Goal: Task Accomplishment & Management: Complete application form

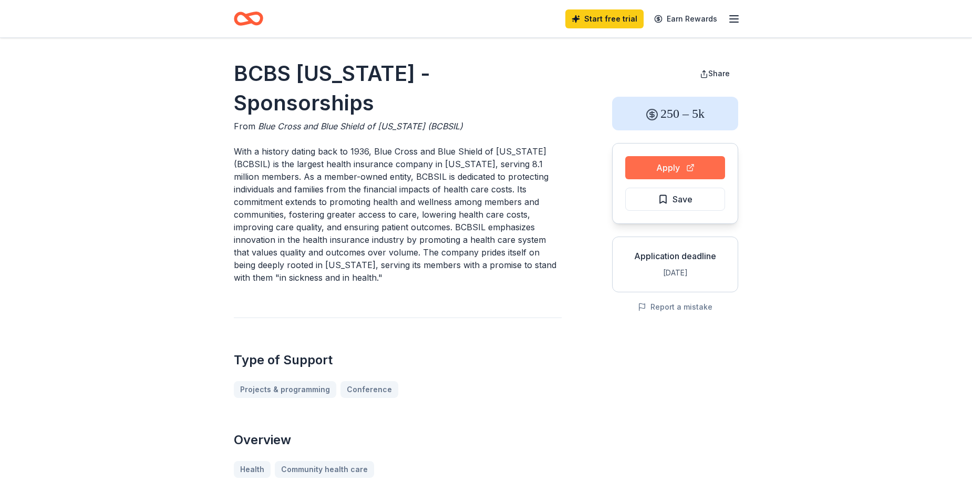
click at [685, 165] on button "Apply" at bounding box center [676, 167] width 100 height 23
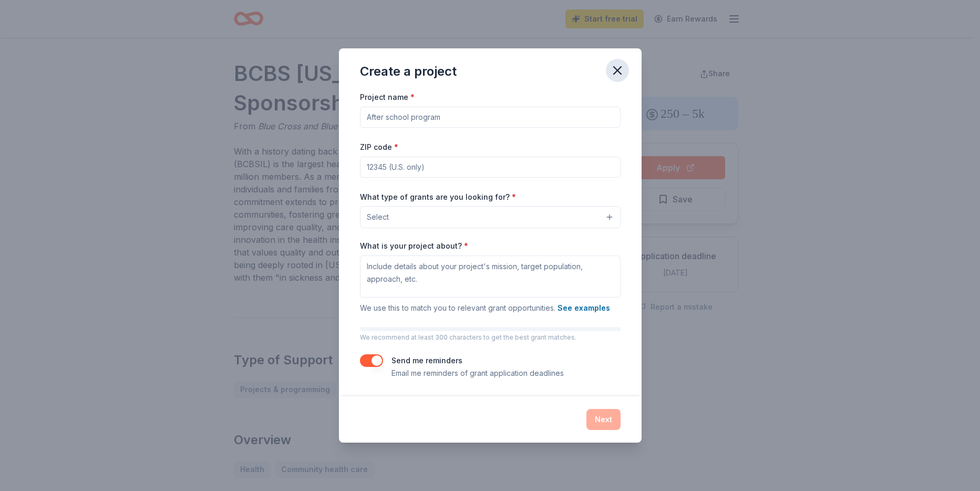
click at [616, 70] on icon "button" at bounding box center [617, 70] width 15 height 15
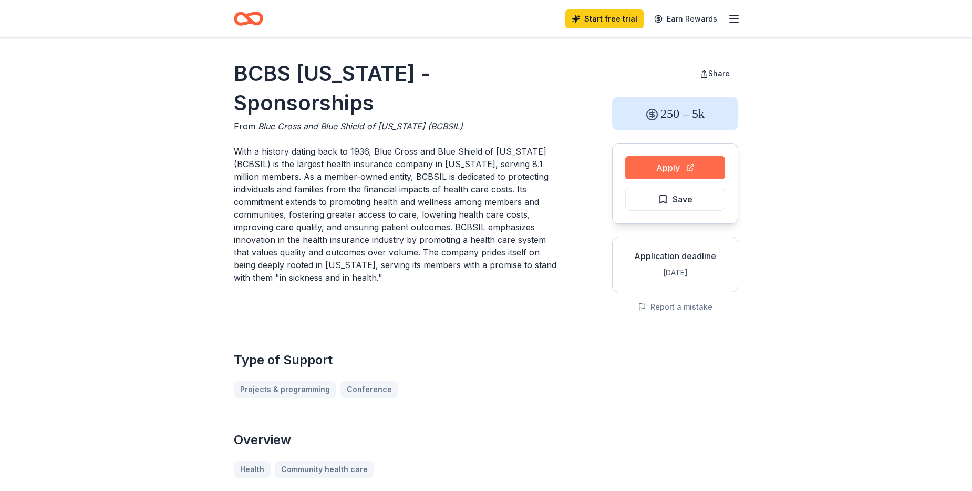
click at [663, 170] on button "Apply" at bounding box center [676, 167] width 100 height 23
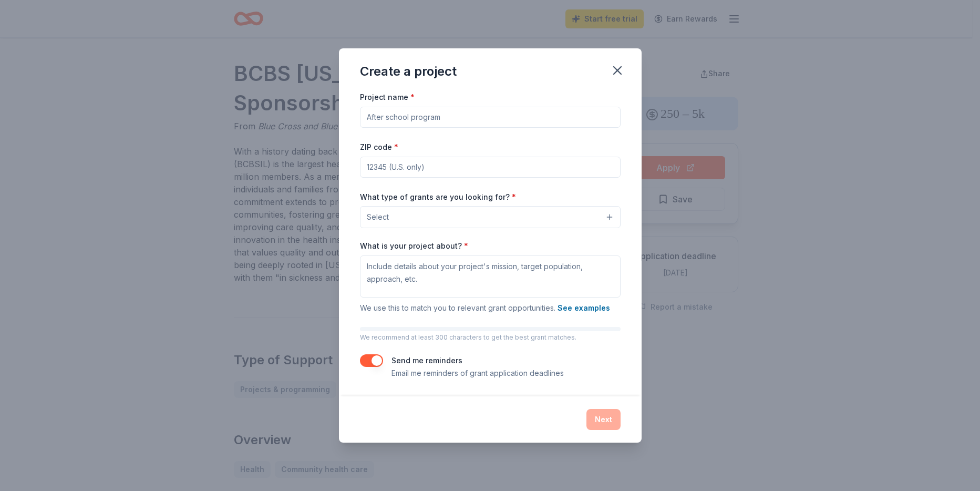
click at [469, 120] on input "Project name *" at bounding box center [490, 117] width 261 height 21
type input "W"
type input "MORE Women's Fitness and Wellness"
click at [395, 159] on input "ZIP code *" at bounding box center [490, 167] width 261 height 21
type input "60646"
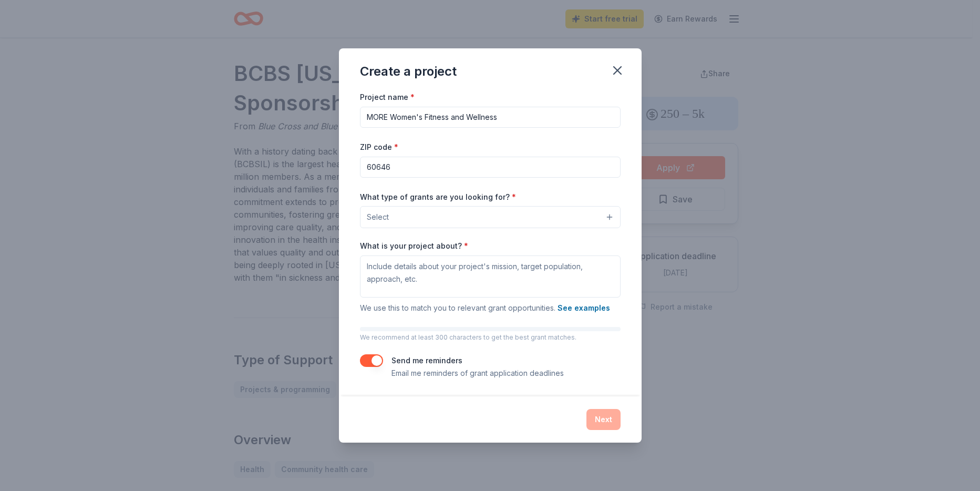
click at [597, 198] on div "What type of grants are you looking for? * Select" at bounding box center [490, 209] width 261 height 38
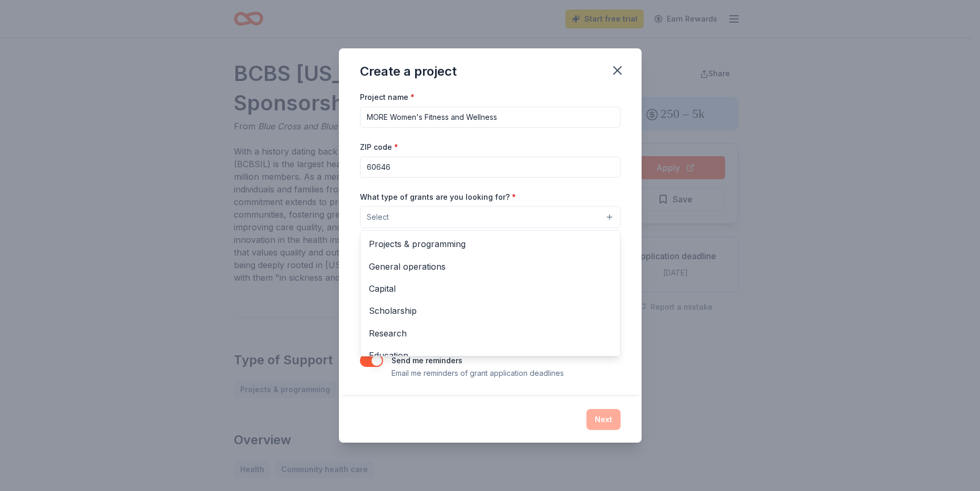
click at [395, 217] on button "Select" at bounding box center [490, 217] width 261 height 22
click at [400, 266] on span "General operations" at bounding box center [490, 267] width 243 height 14
click at [635, 230] on div "Project name * MORE Women's Fitness and Wellness ZIP code * 60646 What type of …" at bounding box center [490, 243] width 303 height 306
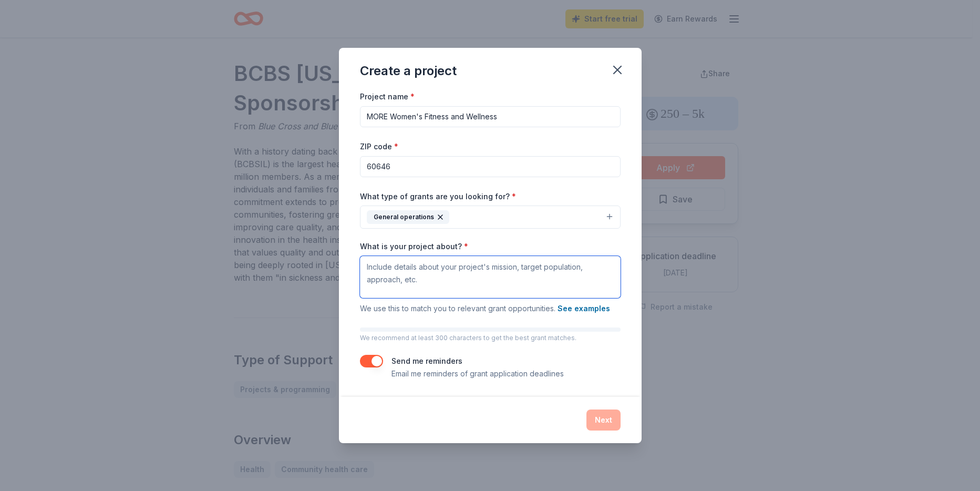
click at [381, 279] on textarea "What is your project about? *" at bounding box center [490, 277] width 261 height 42
click at [435, 270] on textarea "What is your project about? *" at bounding box center [490, 277] width 261 height 42
paste textarea "L.I.D.S Ametc’a Elitsed Doeiusm Tem I.U.L.E Dolor’m Aliquae Adminim ve quisnost…"
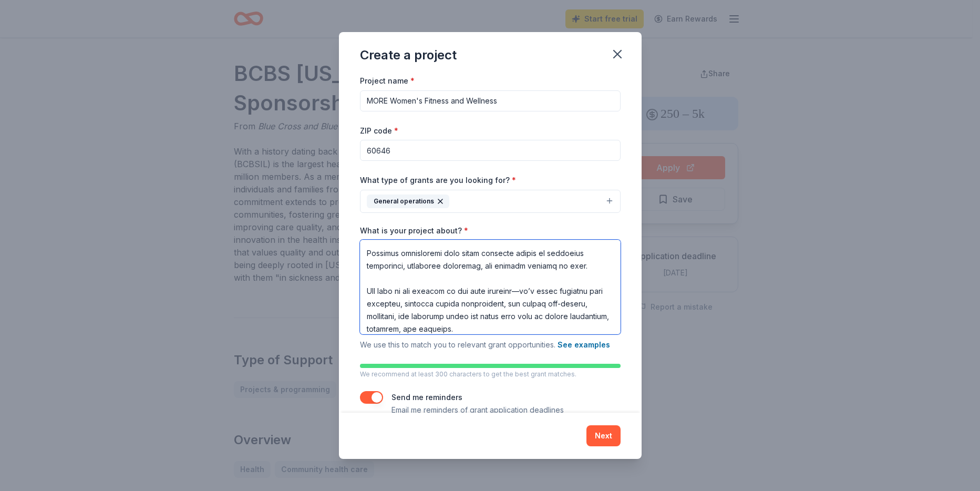
type textarea "L.I.D.S Ametc’a Elitsed Doeiusm Tem I.U.L.E Dolor’m Aliquae Adminim ve quisnost…"
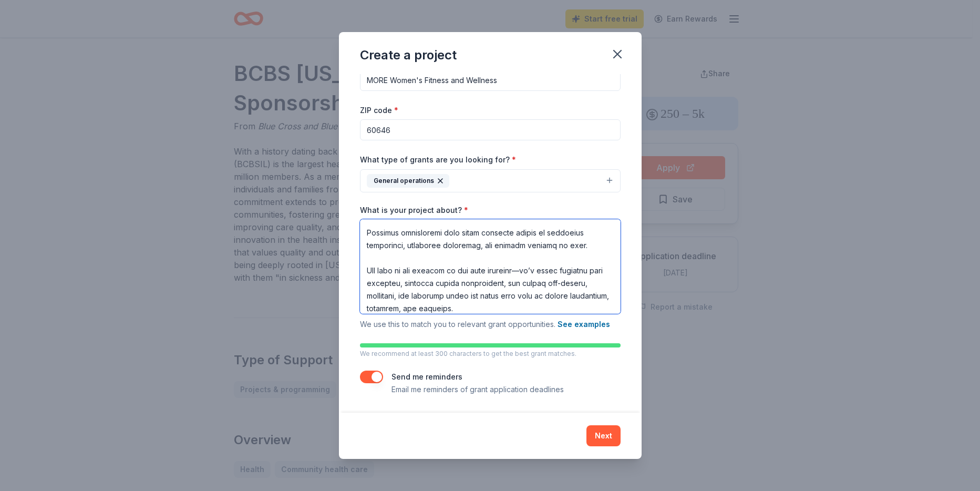
scroll to position [281, 0]
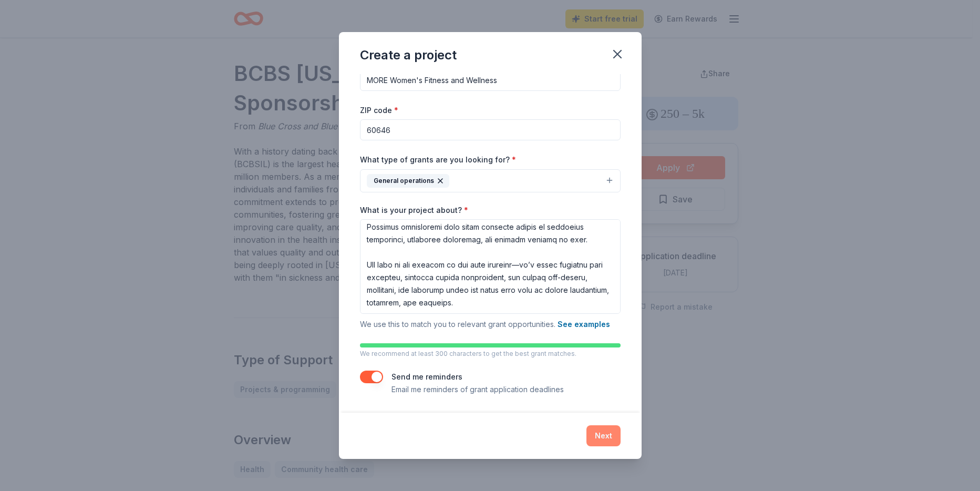
click at [606, 437] on button "Next" at bounding box center [604, 435] width 34 height 21
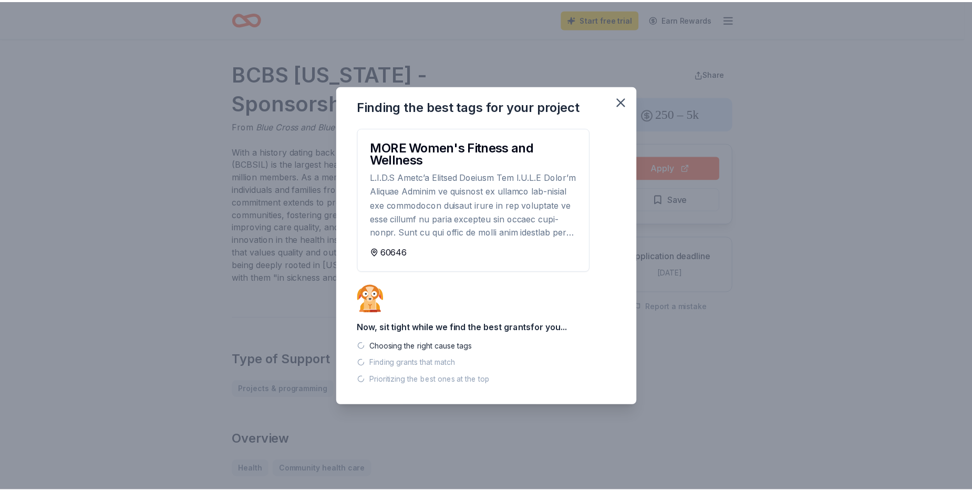
scroll to position [0, 0]
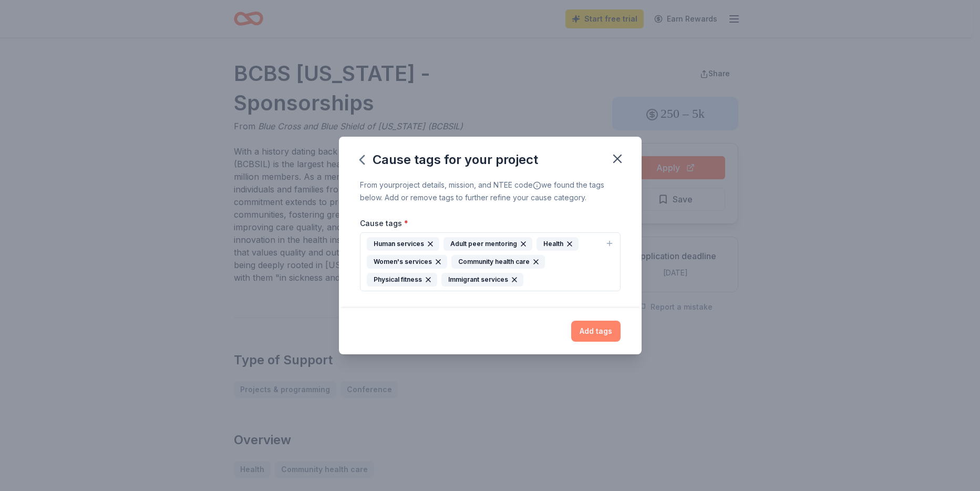
click at [594, 329] on button "Add tags" at bounding box center [595, 331] width 49 height 21
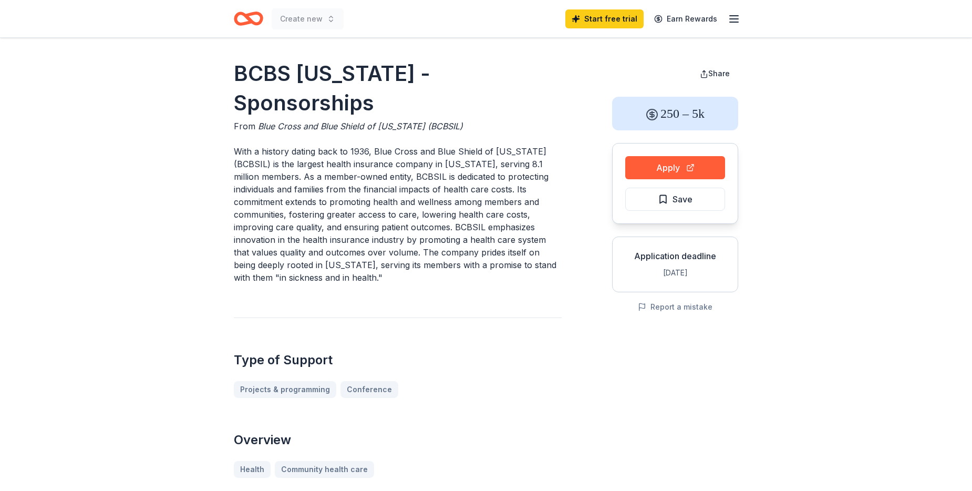
drag, startPoint x: 972, startPoint y: 116, endPoint x: 974, endPoint y: 149, distance: 33.2
click at [972, 149] on html "Create new Start free trial Earn Rewards BCBS [US_STATE] - Sponsorships From Bl…" at bounding box center [486, 245] width 972 height 491
click at [657, 168] on button "Apply" at bounding box center [676, 167] width 100 height 23
